Goal: Task Accomplishment & Management: Use online tool/utility

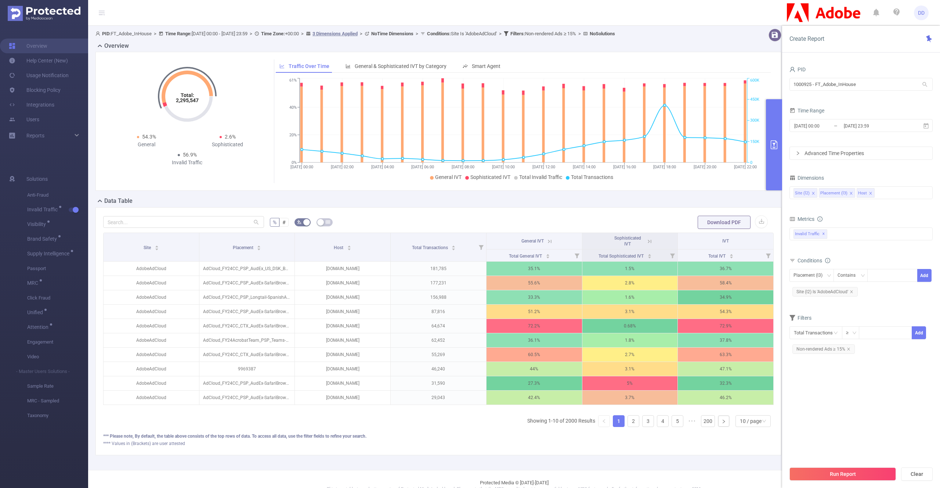
click at [846, 86] on input "1000925 - FT_Adobe_InHouse" at bounding box center [860, 84] width 143 height 13
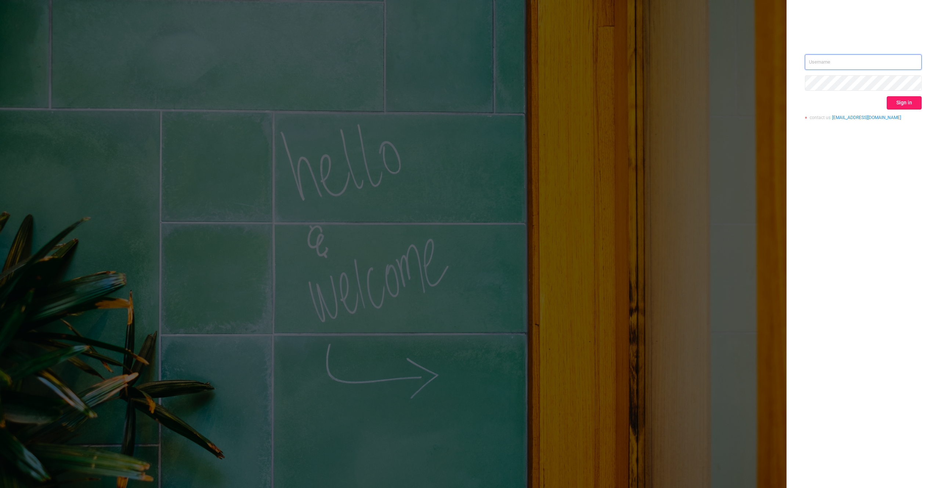
type input "denis@protected.media"
click at [905, 103] on button "Sign in" at bounding box center [904, 102] width 35 height 13
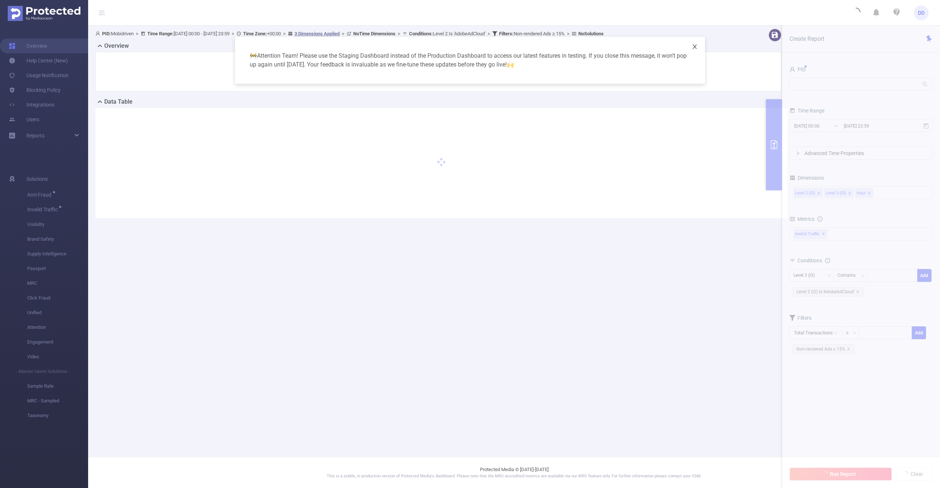
click at [693, 46] on icon "icon: close" at bounding box center [695, 47] width 6 height 6
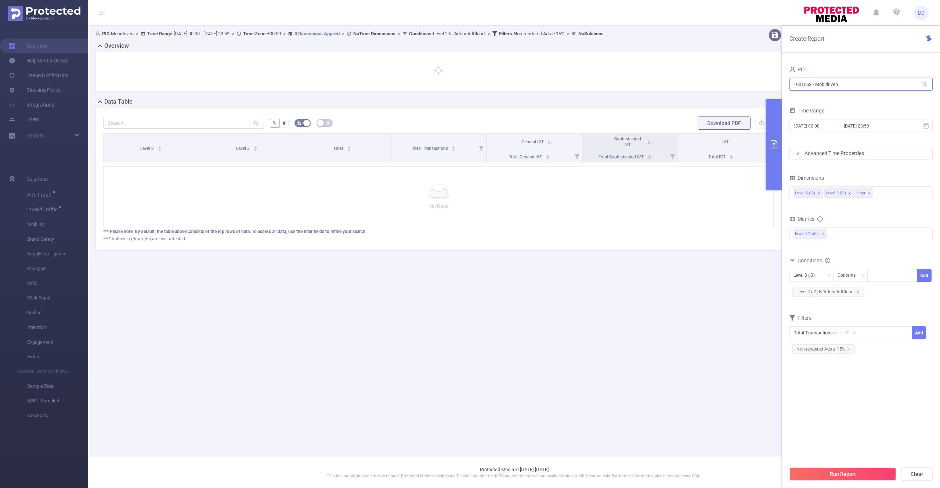
click at [842, 87] on input "1001053 - Mobidriven" at bounding box center [860, 84] width 143 height 13
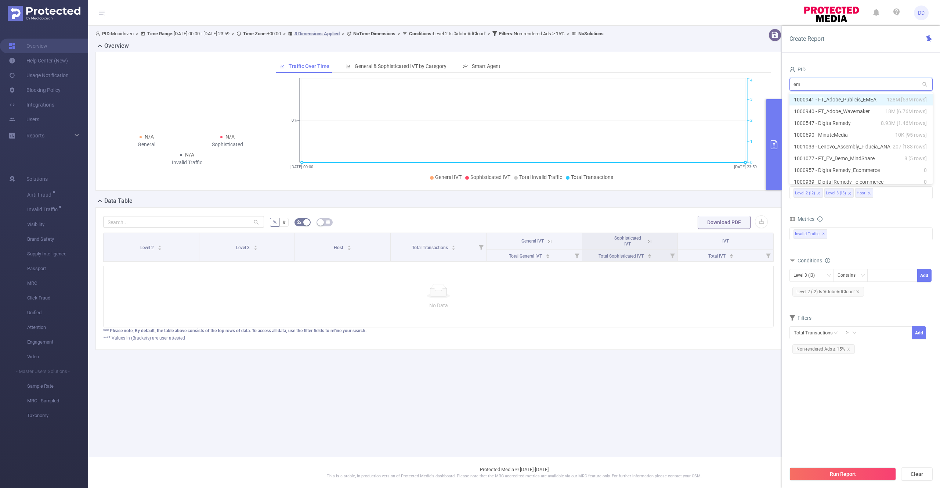
type input "eme"
click at [848, 100] on li "1000941 - FT_Adobe_Publicis_EMEA 128M [53M rows]" at bounding box center [860, 100] width 143 height 12
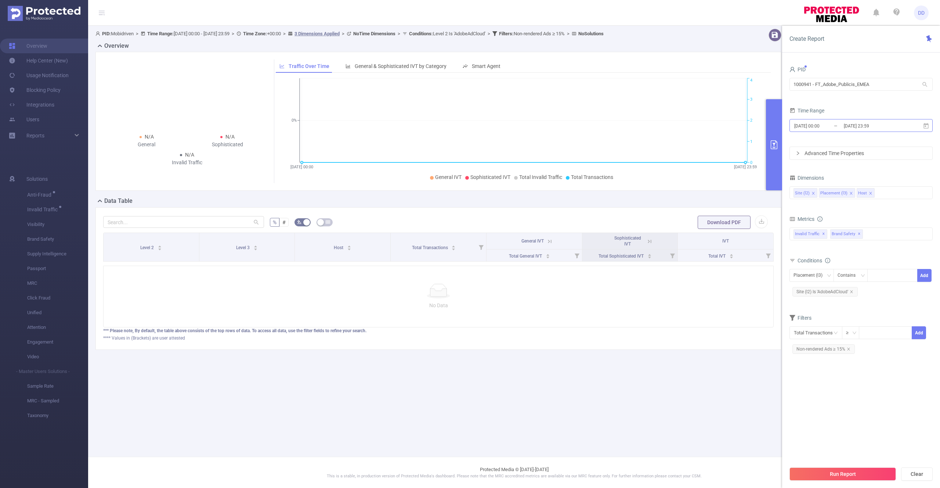
click at [868, 127] on input "[DATE] 23:59" at bounding box center [872, 126] width 59 height 10
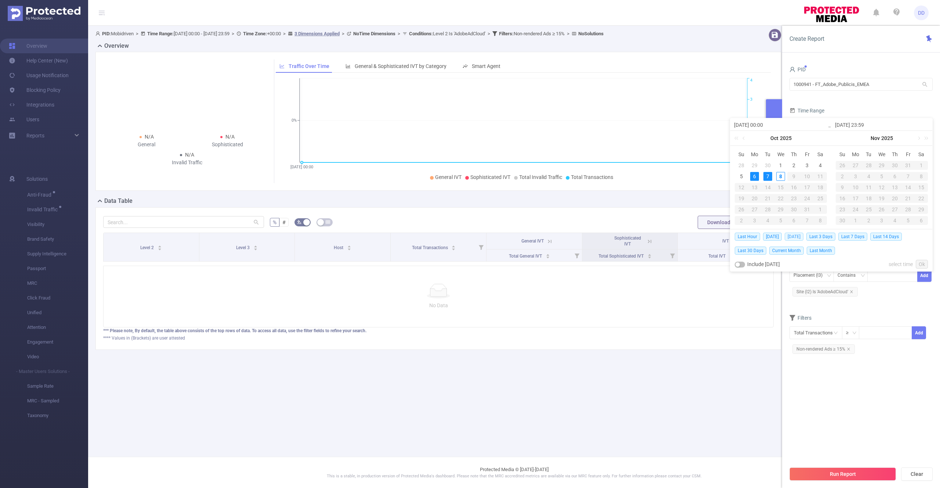
click at [797, 236] on span "Yesterday" at bounding box center [794, 236] width 19 height 8
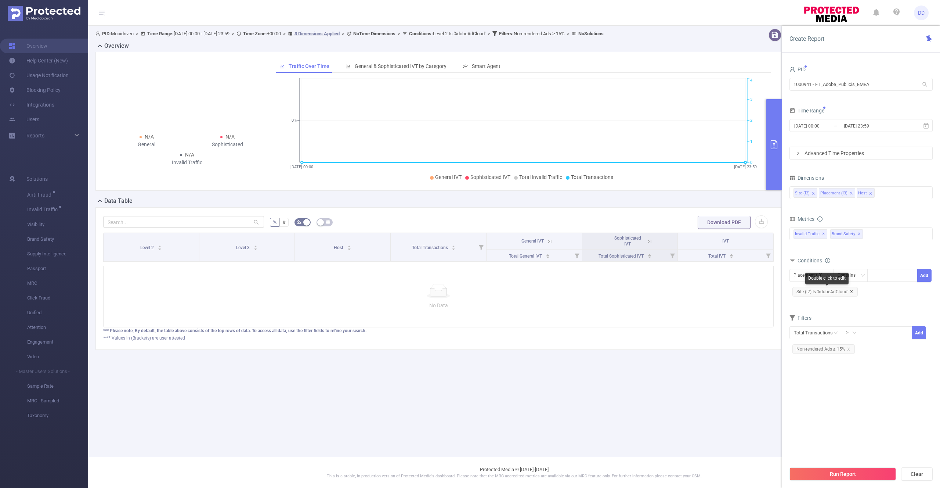
click at [852, 291] on icon "icon: close" at bounding box center [852, 292] width 4 height 4
click at [850, 336] on span "Non-rendered Ads ≥ 15%" at bounding box center [823, 337] width 62 height 10
click at [848, 336] on icon "icon: close" at bounding box center [848, 336] width 3 height 3
click at [829, 469] on button "Run Report" at bounding box center [842, 473] width 106 height 13
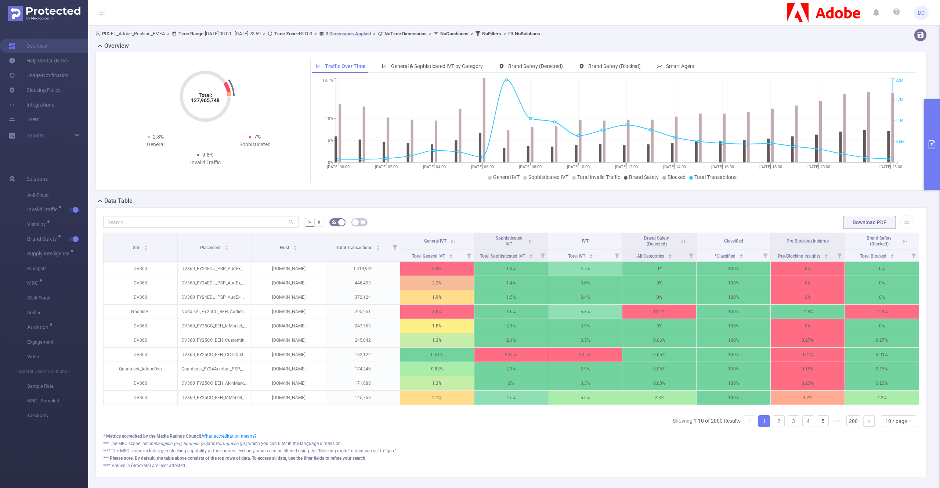
click at [932, 134] on button "primary" at bounding box center [932, 144] width 16 height 91
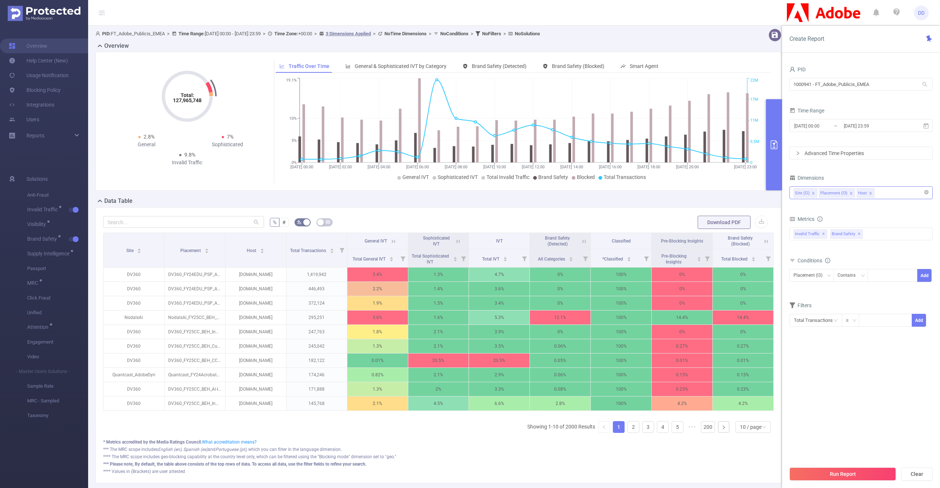
click at [890, 196] on div "Site (l2) Placement (l3) Host" at bounding box center [860, 193] width 135 height 12
click at [834, 220] on li "Traffic ID (tid)" at bounding box center [861, 220] width 142 height 12
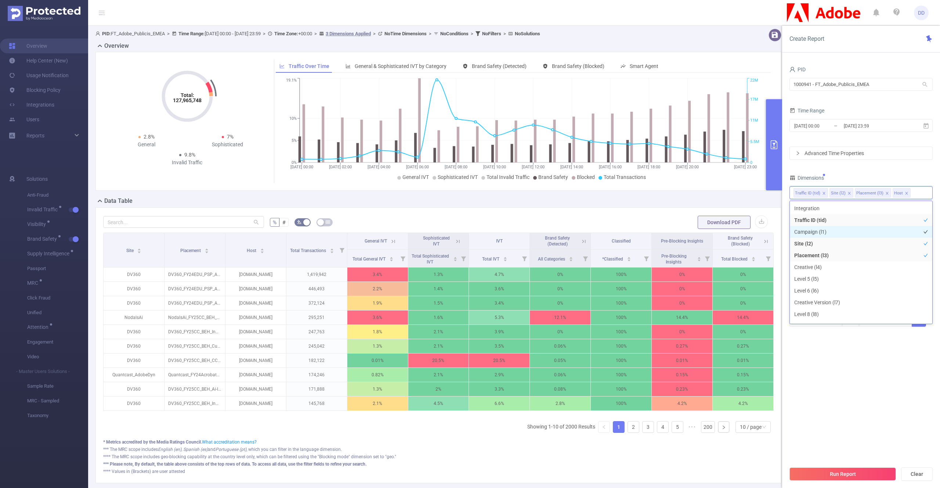
click at [829, 234] on li "Campaign (l1)" at bounding box center [861, 232] width 142 height 12
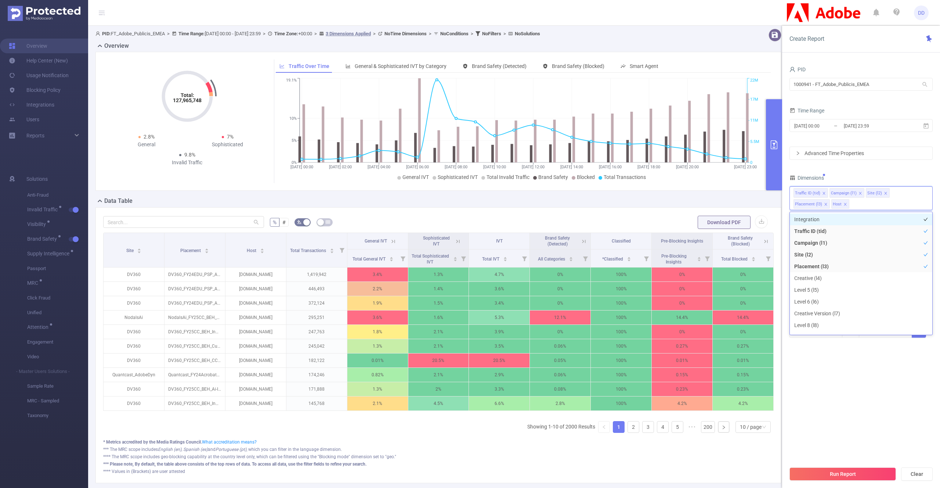
click at [828, 222] on li "Integration" at bounding box center [861, 219] width 142 height 12
click at [816, 279] on li "Creative (l4)" at bounding box center [861, 278] width 142 height 12
click at [814, 293] on li "Level 5 (l5)" at bounding box center [861, 290] width 142 height 12
click at [811, 306] on li "Level 6 (l6)" at bounding box center [861, 302] width 142 height 12
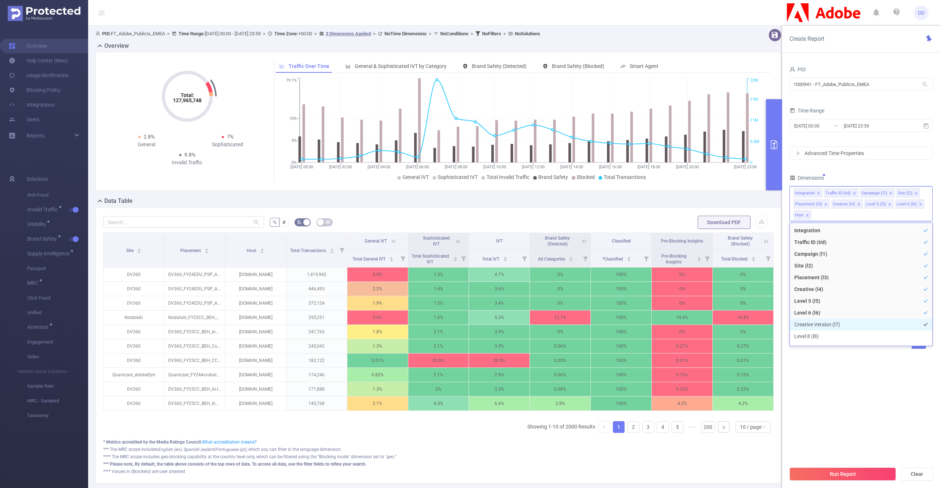
click at [807, 328] on li "Creative Version (l7)" at bounding box center [861, 324] width 142 height 12
click at [807, 340] on li "Level 8 (l8)" at bounding box center [861, 336] width 142 height 12
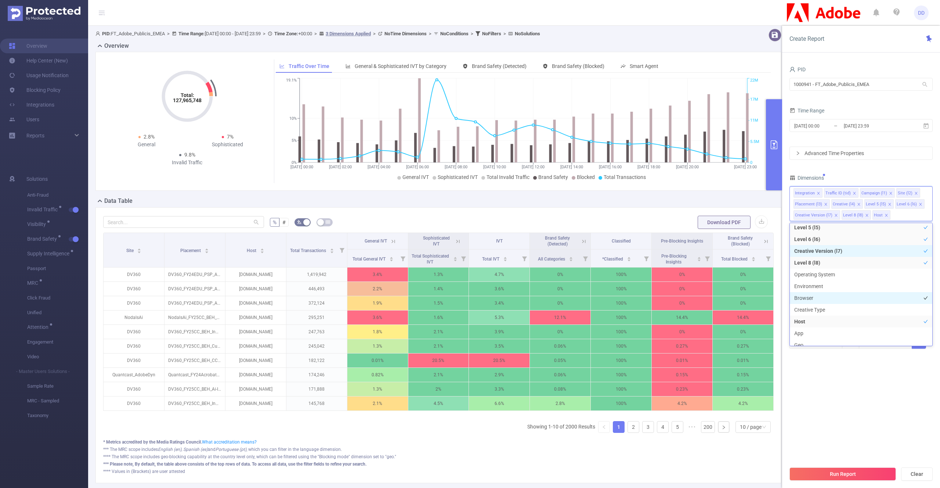
scroll to position [75, 0]
click at [825, 276] on li "Operating System" at bounding box center [861, 273] width 142 height 12
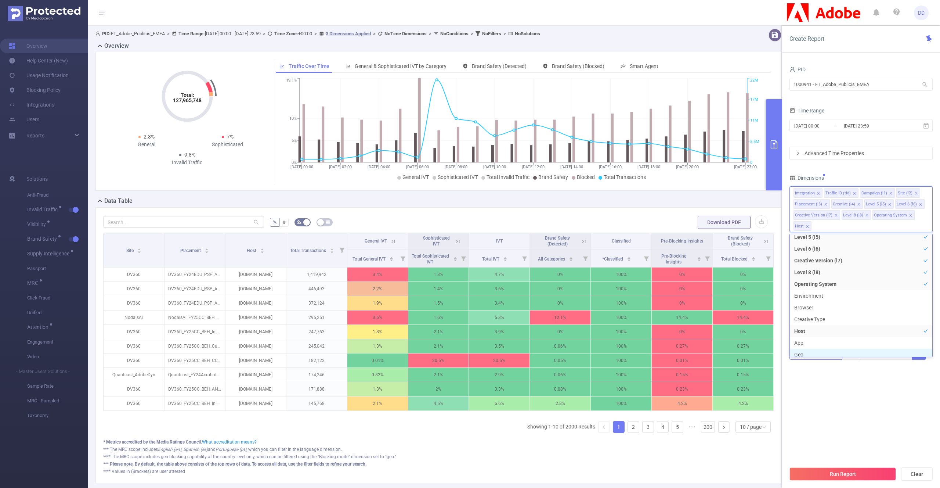
scroll to position [79, 0]
click at [836, 353] on li "Geo" at bounding box center [861, 351] width 142 height 12
click at [828, 477] on button "Run Report" at bounding box center [842, 473] width 106 height 13
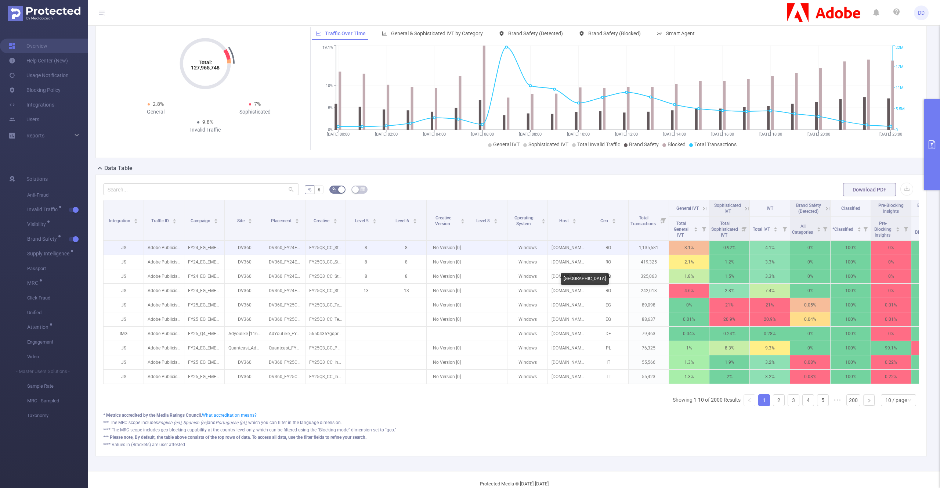
scroll to position [47, 0]
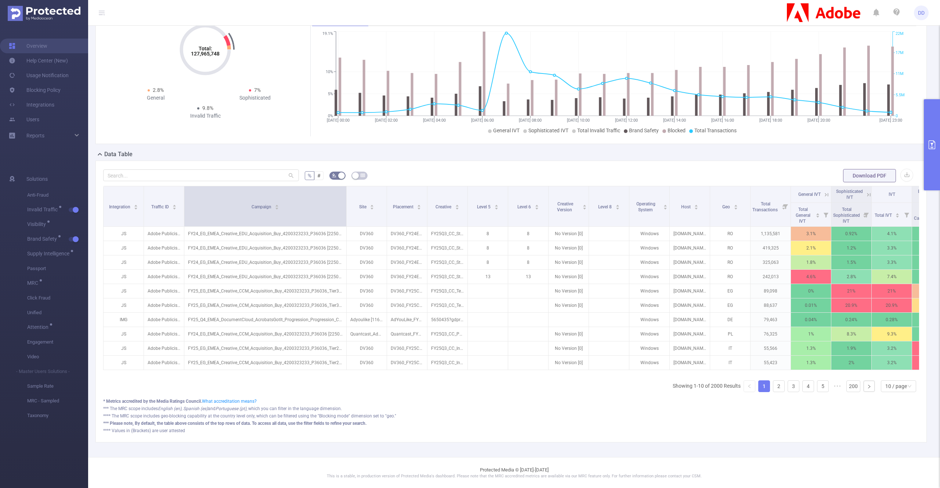
drag, startPoint x: 224, startPoint y: 215, endPoint x: 344, endPoint y: 225, distance: 121.2
click at [344, 225] on span at bounding box center [346, 206] width 4 height 40
